Goal: Information Seeking & Learning: Understand process/instructions

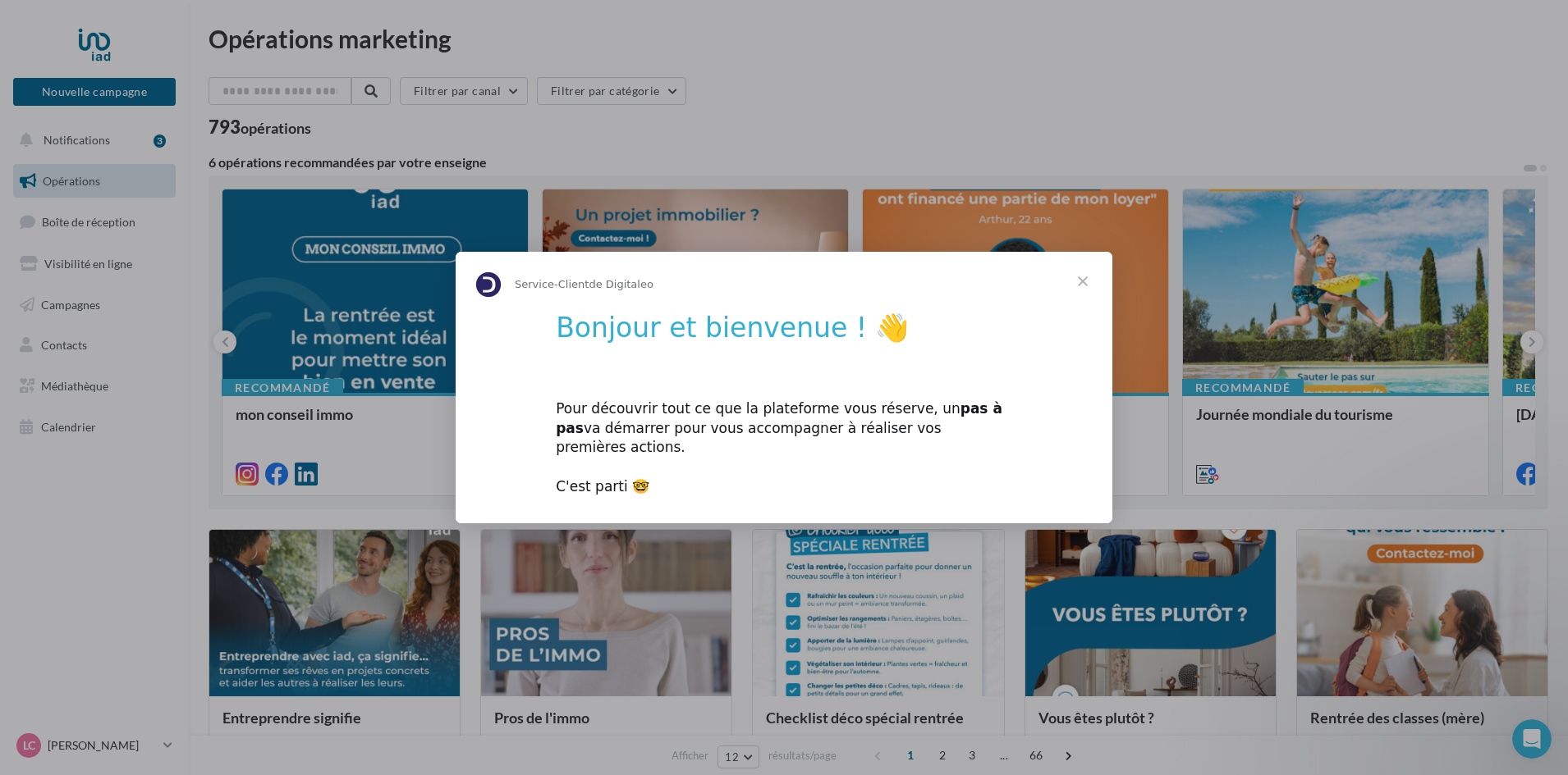
click at [1079, 291] on span "Fermer" at bounding box center [1082, 281] width 59 height 59
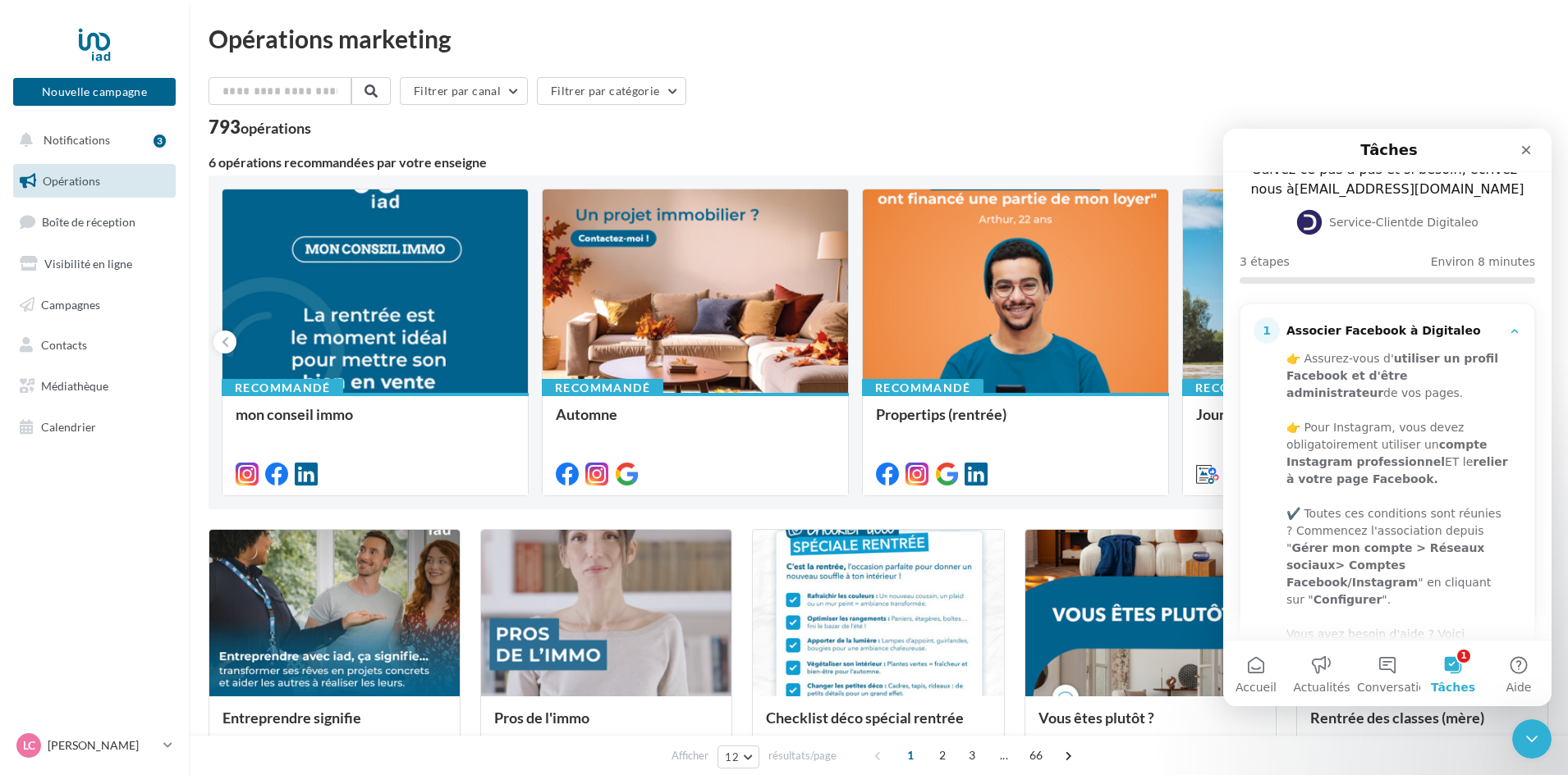
scroll to position [164, 0]
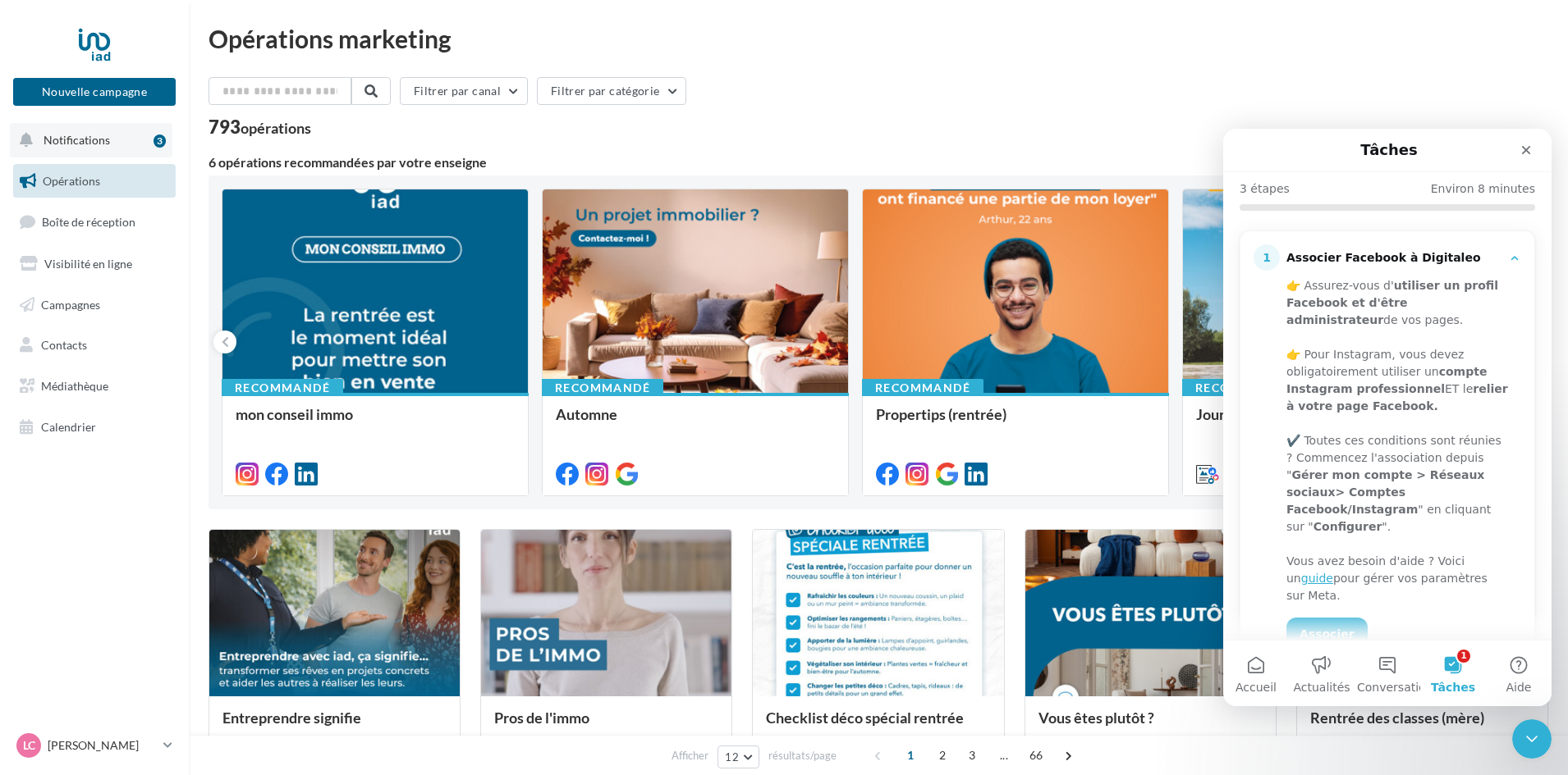
click at [87, 146] on span "Notifications" at bounding box center [77, 140] width 66 height 14
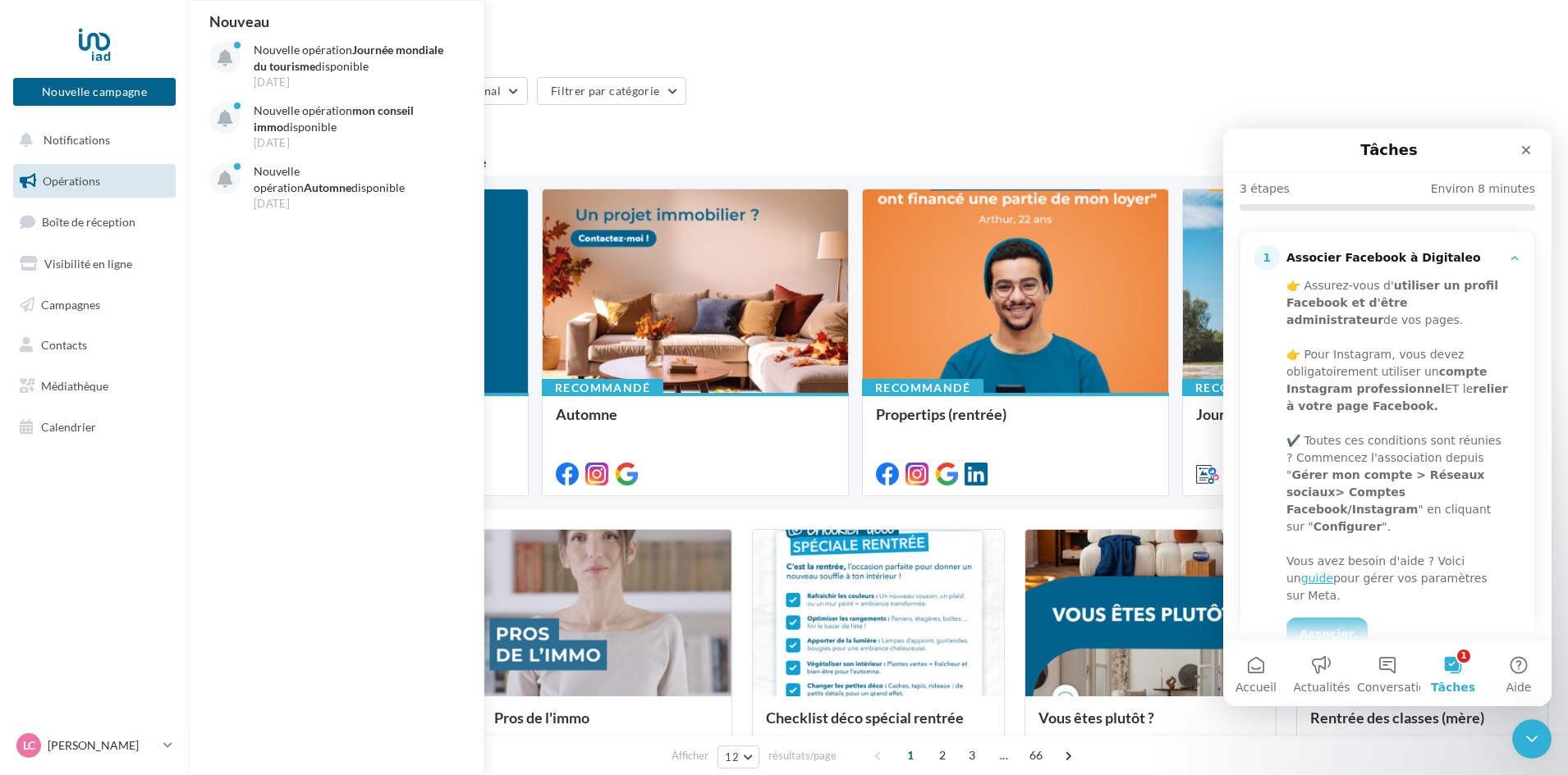
click at [795, 29] on div "Opérations marketing" at bounding box center [878, 39] width 1340 height 25
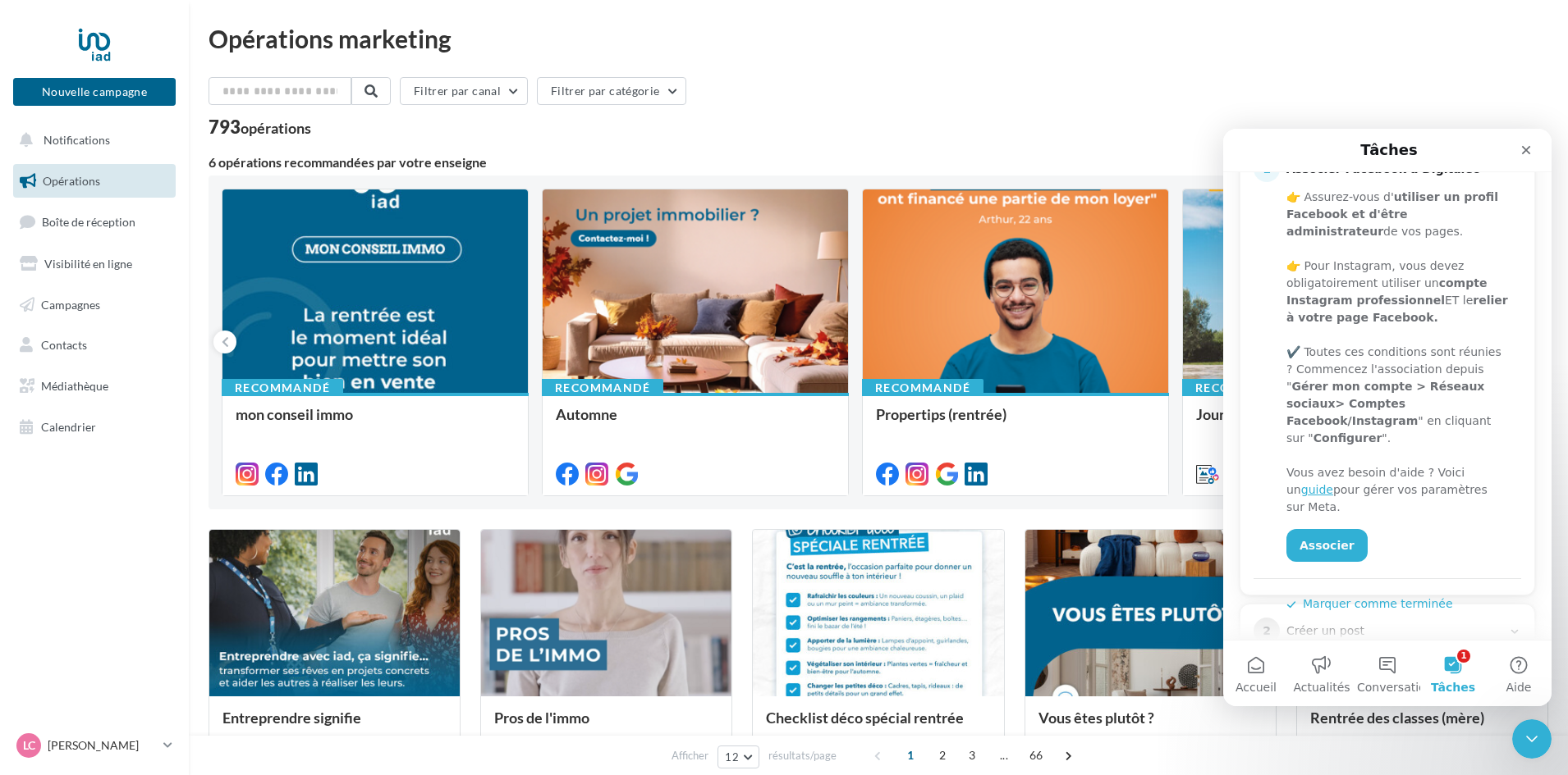
scroll to position [357, 0]
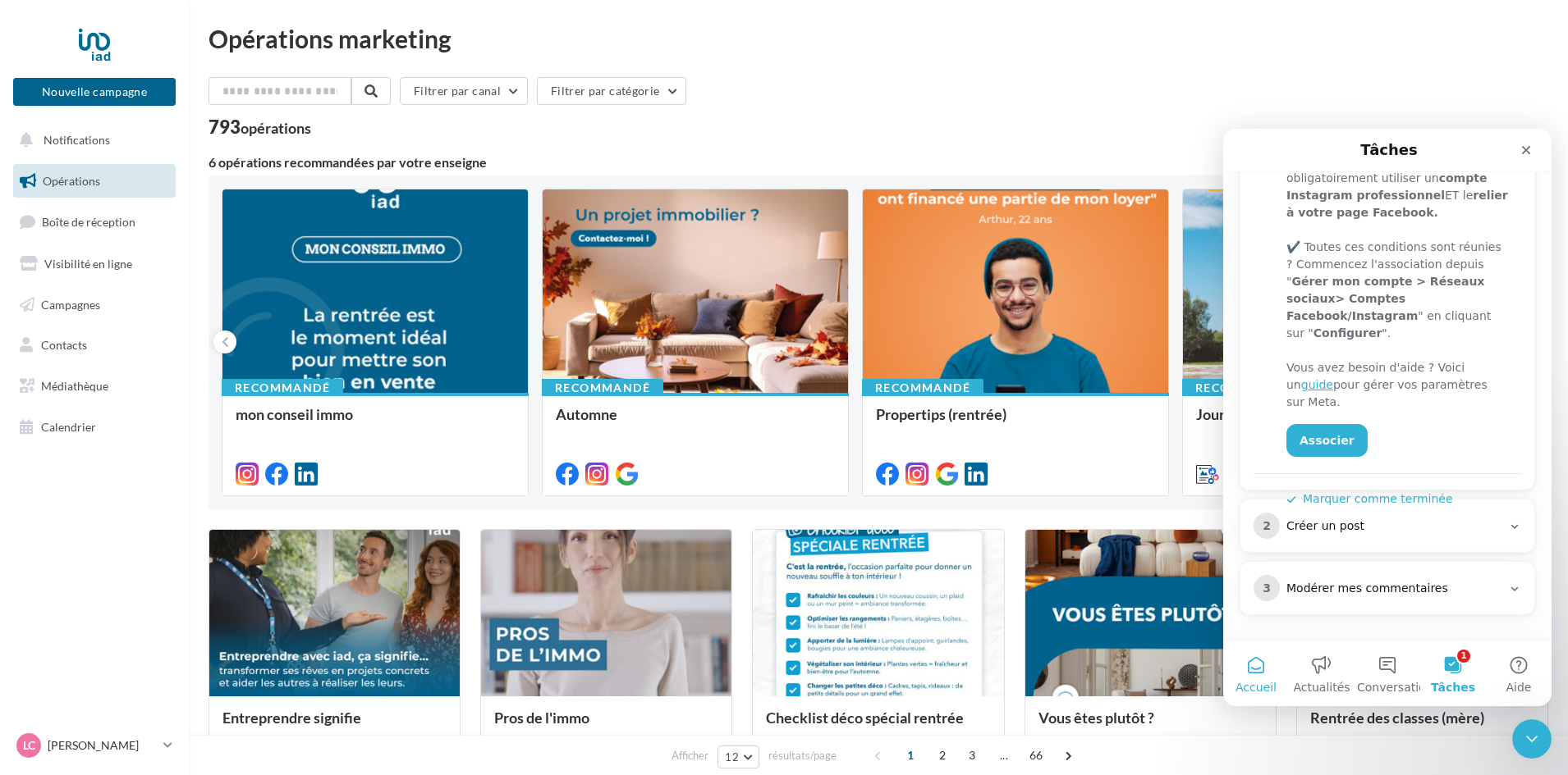
click at [1250, 672] on button "Accueil" at bounding box center [1255, 673] width 65 height 65
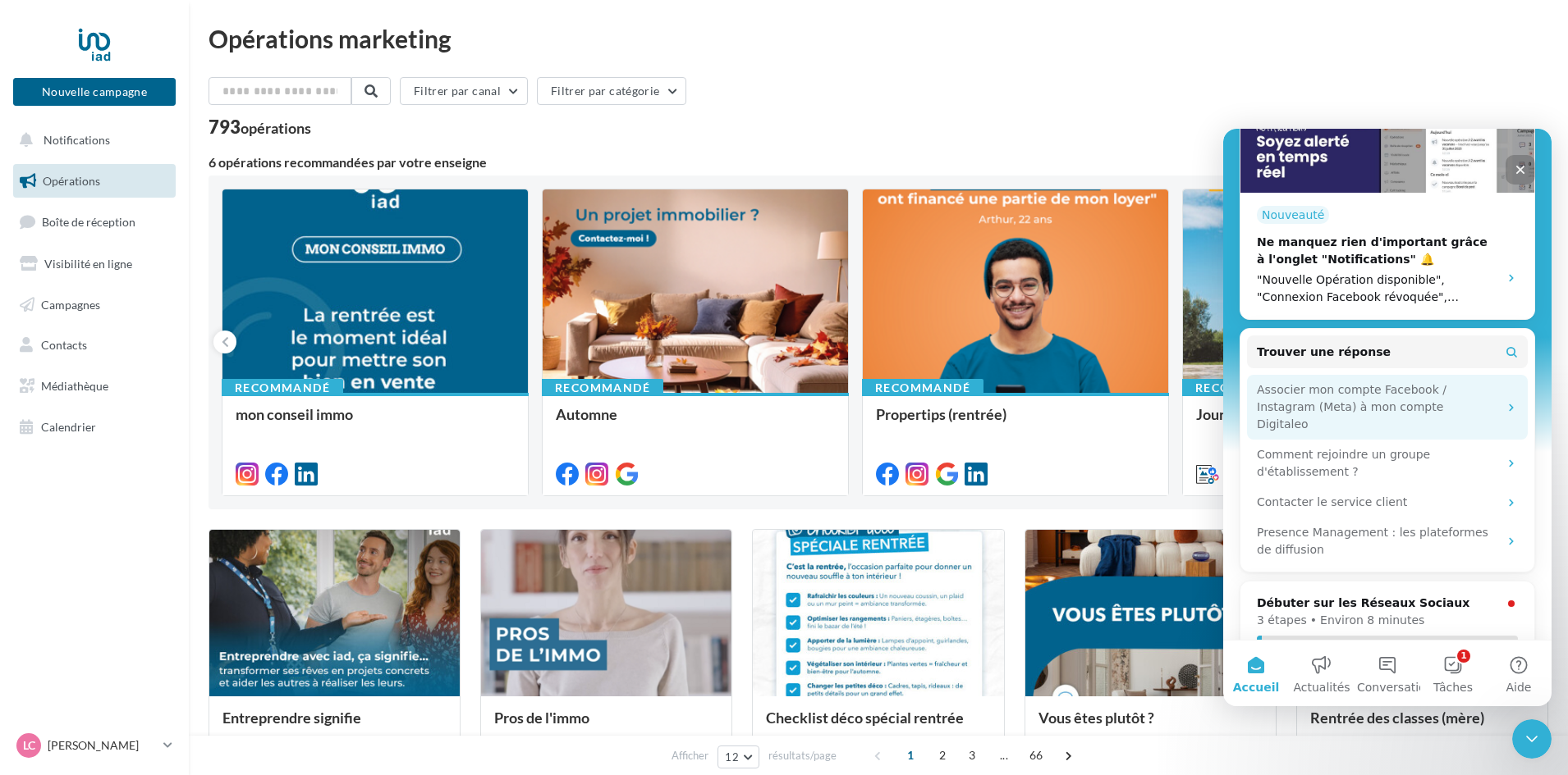
scroll to position [376, 0]
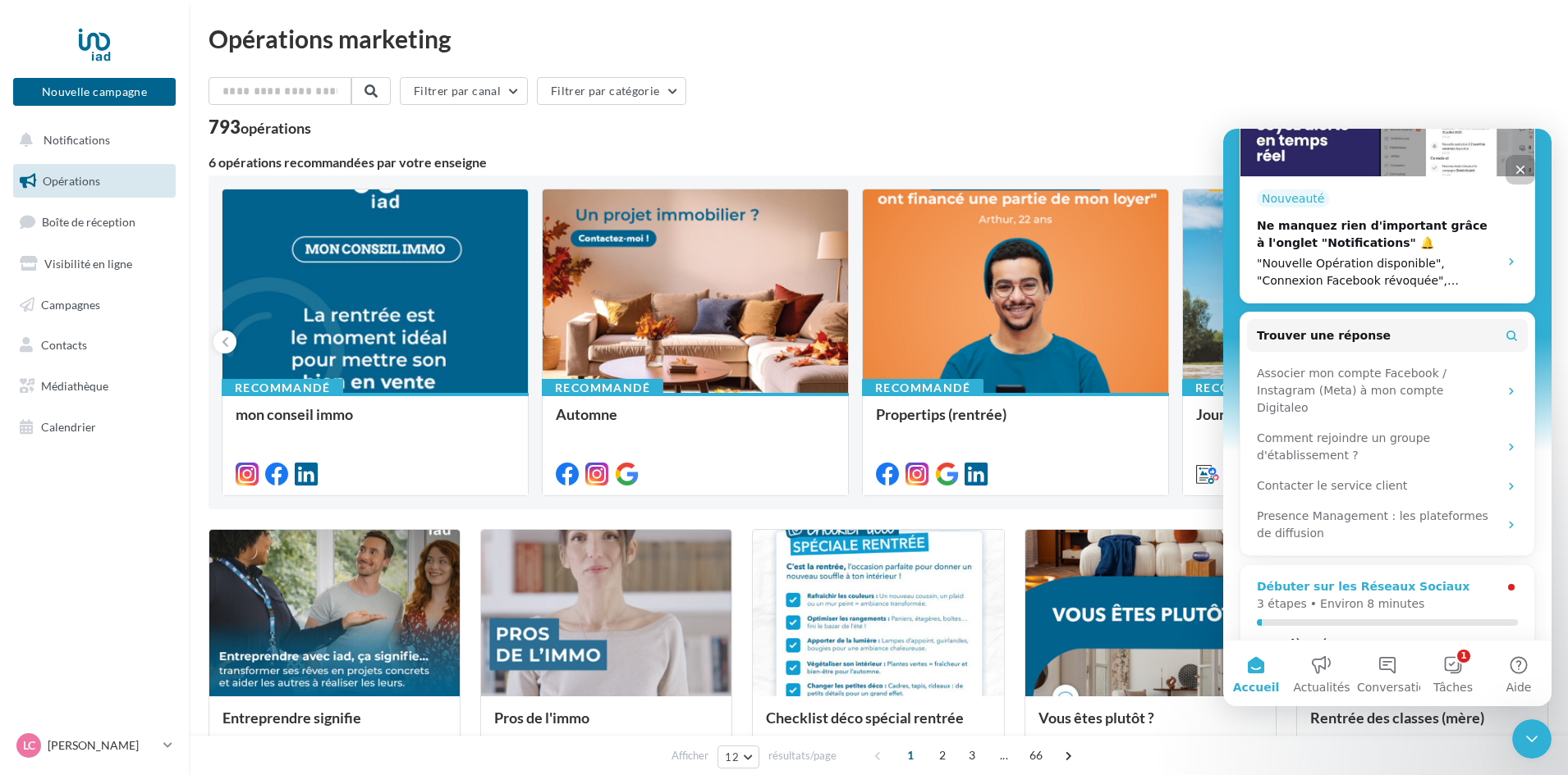
click at [1396, 620] on div "Intercom Messenger" at bounding box center [1387, 623] width 261 height 7
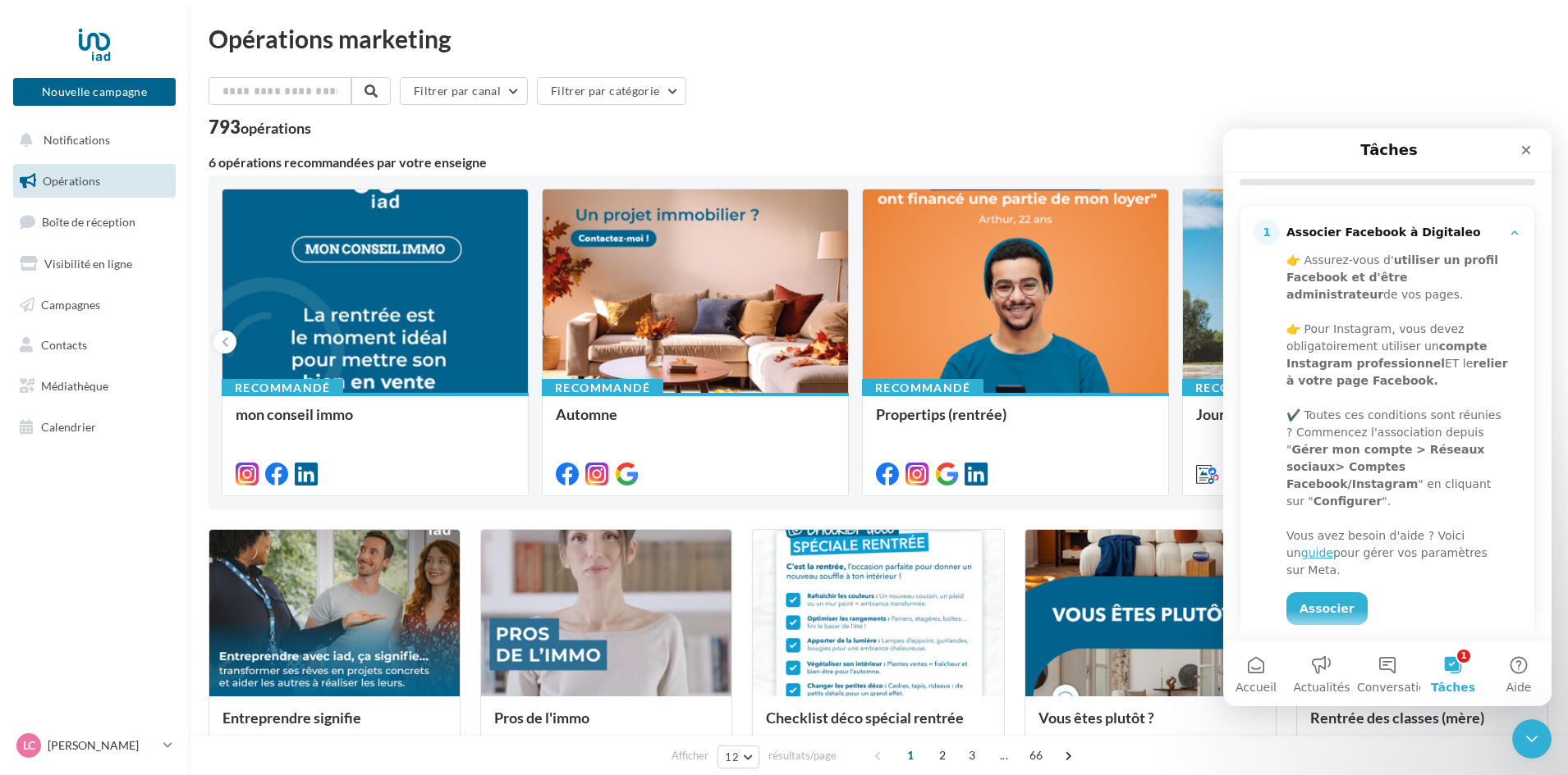
scroll to position [164, 0]
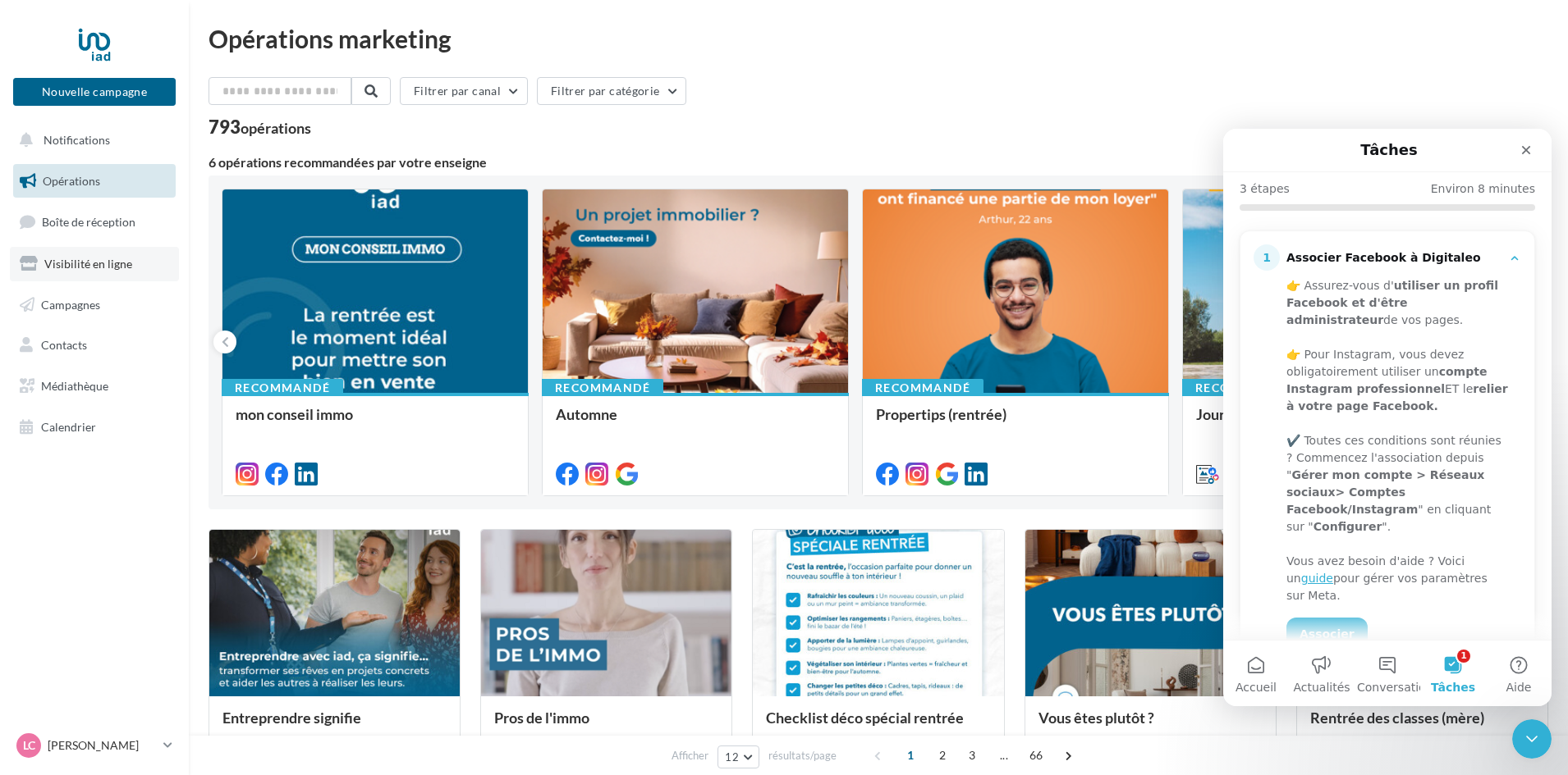
click at [93, 275] on link "Visibilité en ligne" at bounding box center [94, 265] width 169 height 35
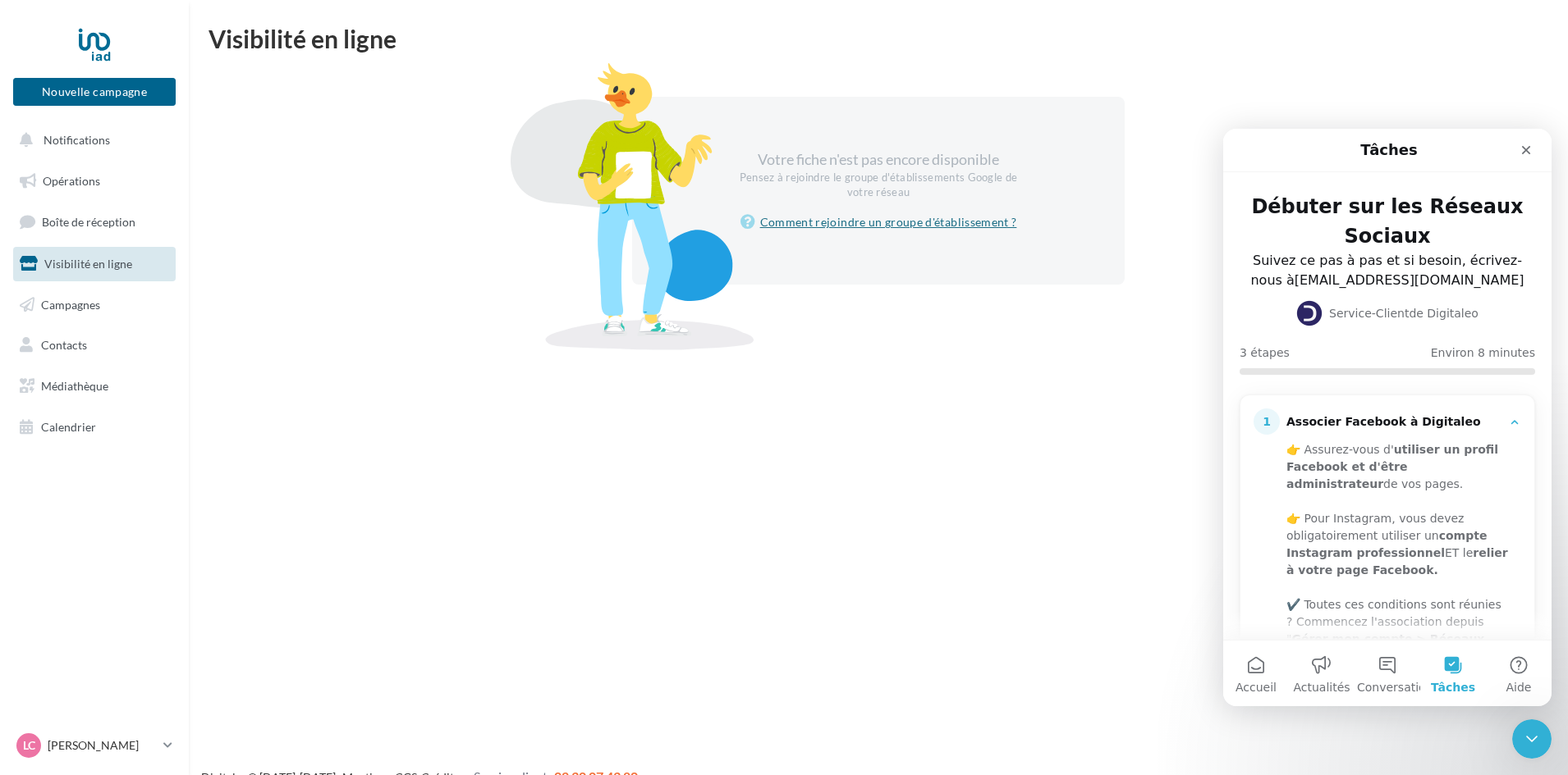
click at [849, 227] on link "Comment rejoindre un groupe d'établissement ?" at bounding box center [879, 222] width 276 height 20
